Goal: Task Accomplishment & Management: Understand process/instructions

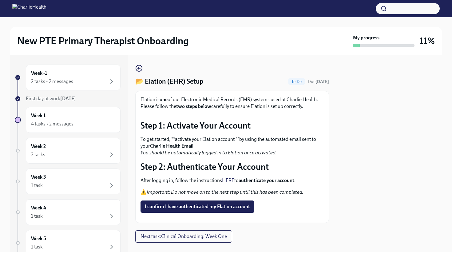
scroll to position [25, 0]
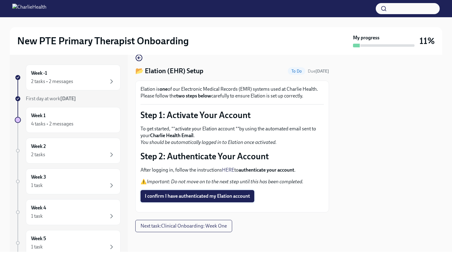
click at [200, 193] on span "I confirm I have authenticated my Elation account" at bounding box center [197, 196] width 105 height 6
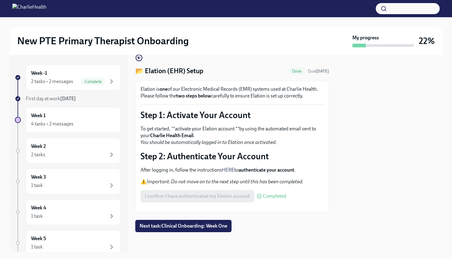
click at [229, 207] on button "Zoom image" at bounding box center [231, 207] width 183 height 0
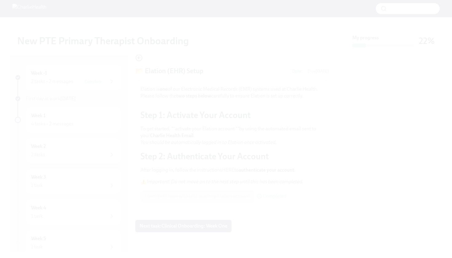
click at [239, 167] on button "Unzoom image" at bounding box center [226, 129] width 452 height 258
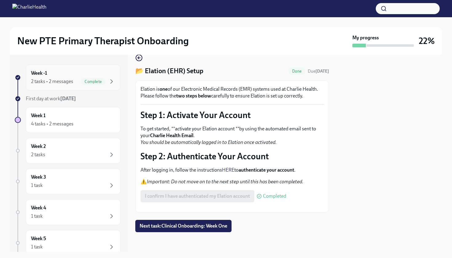
click at [82, 75] on div "Week -1 2 tasks • 2 messages Complete" at bounding box center [73, 77] width 84 height 15
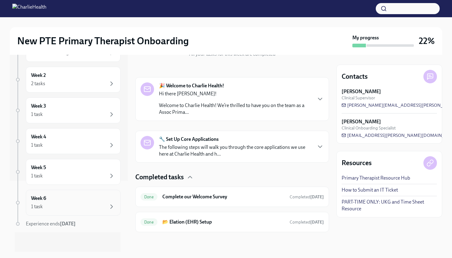
scroll to position [71, 0]
click at [77, 205] on div "1 task" at bounding box center [73, 206] width 84 height 7
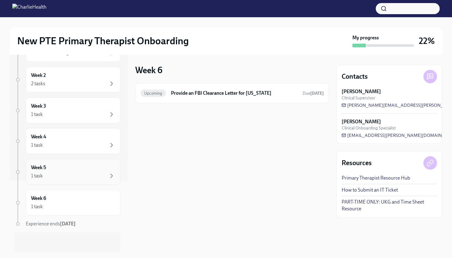
click at [81, 175] on div "1 task" at bounding box center [73, 175] width 84 height 7
click at [68, 175] on div "1 task" at bounding box center [73, 175] width 84 height 7
click at [79, 104] on div "Week 3 1 task" at bounding box center [73, 110] width 84 height 15
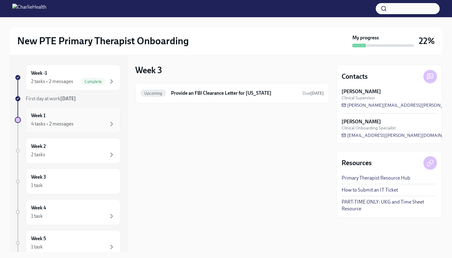
click at [75, 124] on div "4 tasks • 2 messages" at bounding box center [73, 123] width 84 height 7
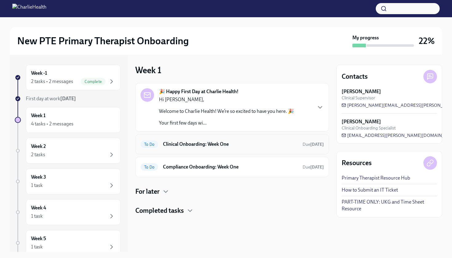
click at [229, 148] on div "To Do Clinical Onboarding: Week One Due [DATE]" at bounding box center [231, 144] width 183 height 10
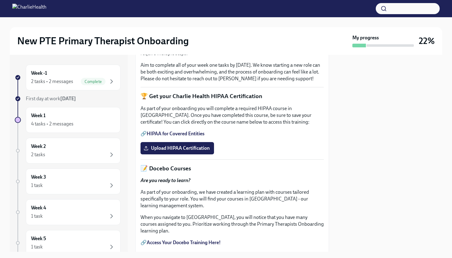
scroll to position [144, 0]
click at [188, 136] on link "HIPAA for Covered Entities" at bounding box center [176, 133] width 58 height 6
